Goal: Check status: Check status

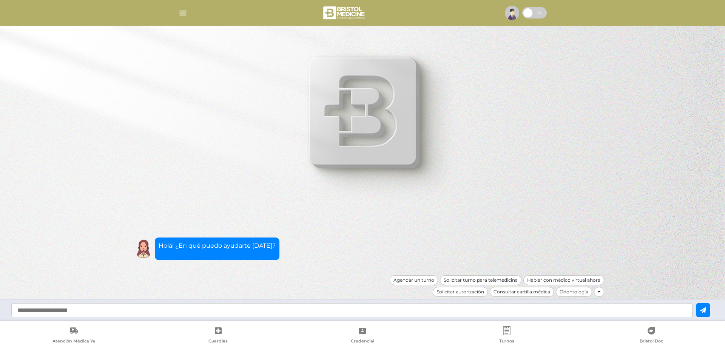
click at [179, 12] on img "button" at bounding box center [182, 12] width 9 height 9
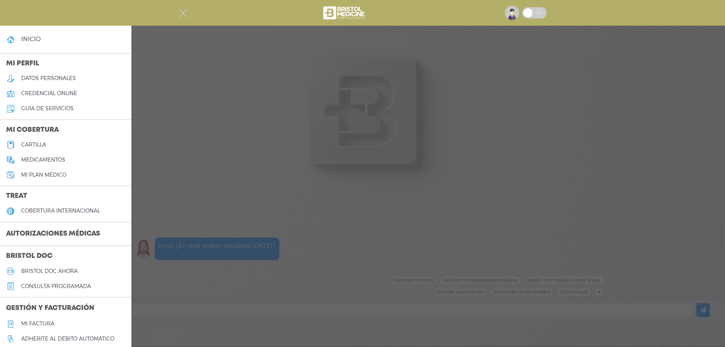
click at [82, 234] on h3 "Autorizaciones médicas" at bounding box center [53, 234] width 106 height 14
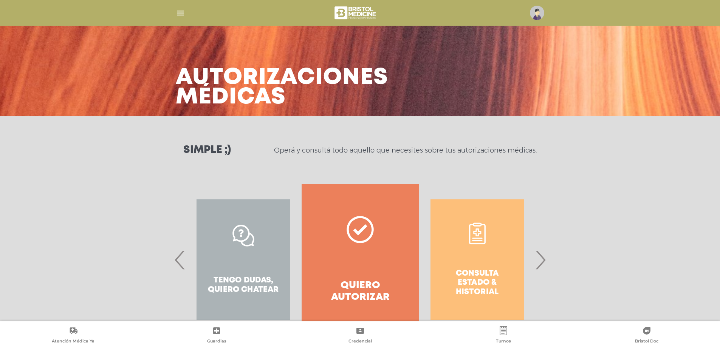
scroll to position [32, 0]
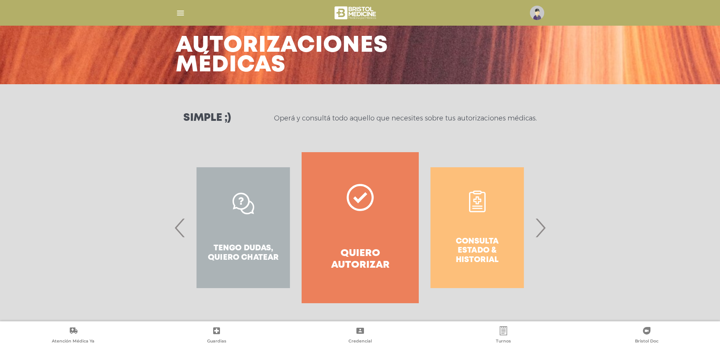
click at [541, 227] on span "›" at bounding box center [540, 227] width 15 height 41
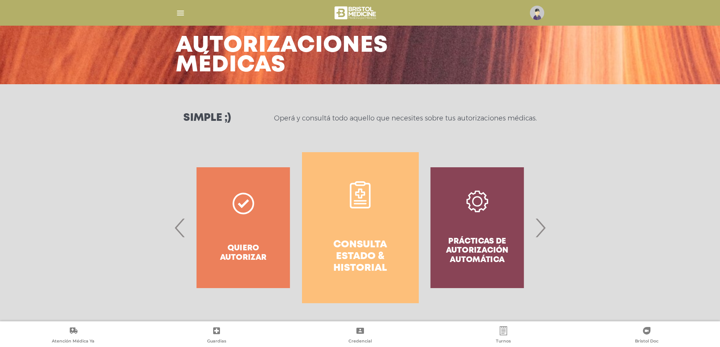
click at [369, 229] on link "Consulta estado & historial" at bounding box center [360, 227] width 117 height 151
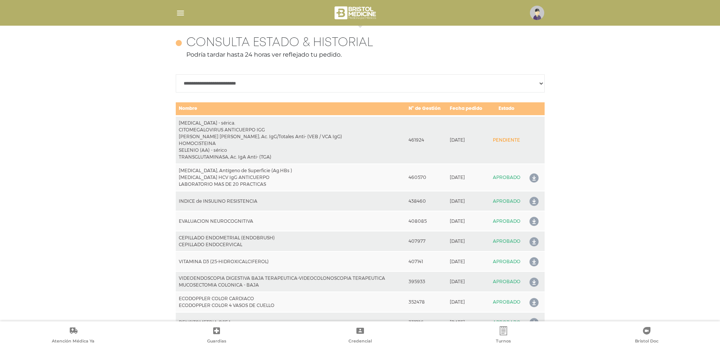
scroll to position [335, 0]
